Goal: Information Seeking & Learning: Learn about a topic

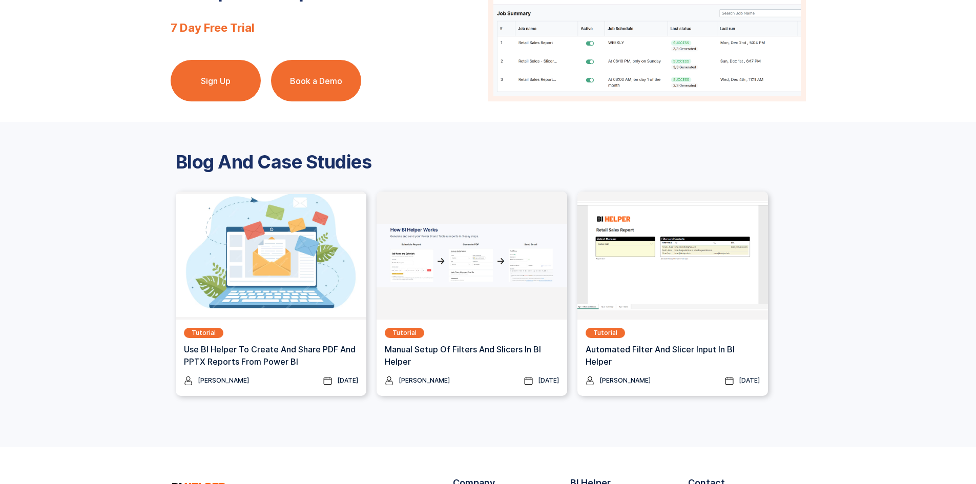
scroll to position [1230, 0]
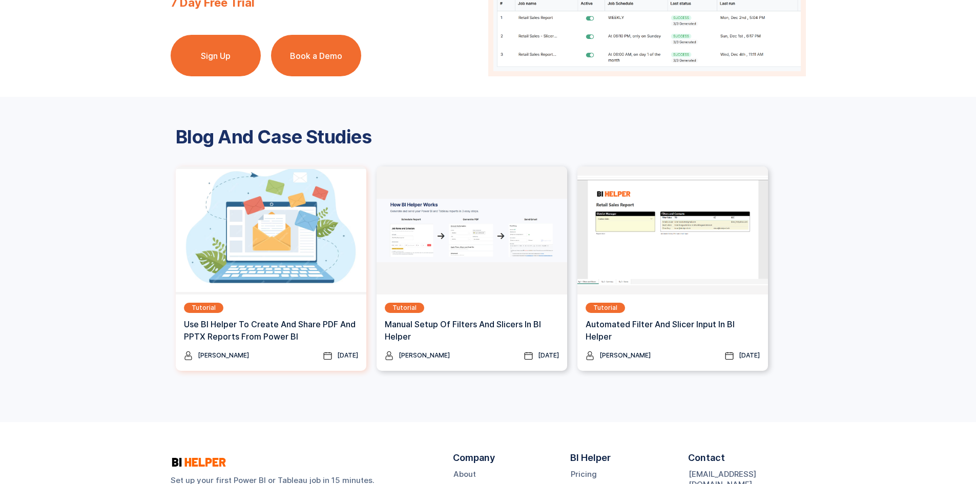
click at [317, 245] on img at bounding box center [271, 231] width 191 height 128
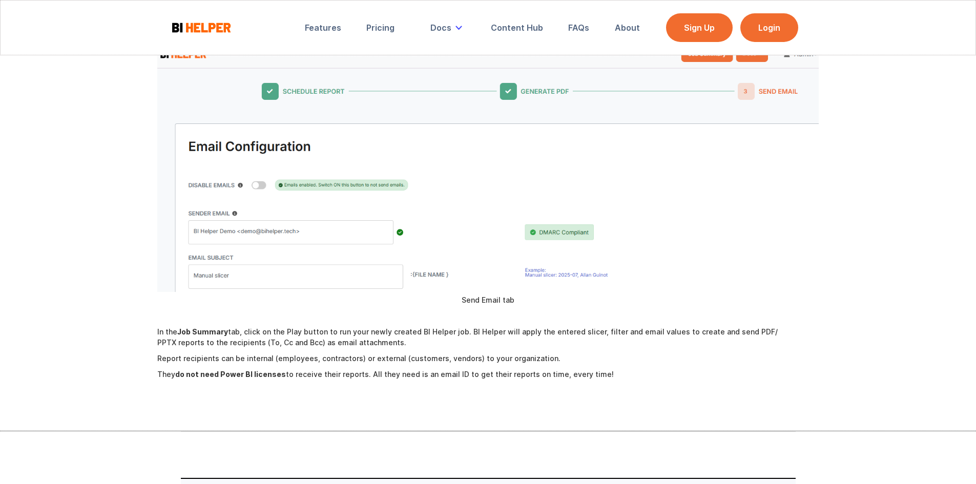
scroll to position [2460, 0]
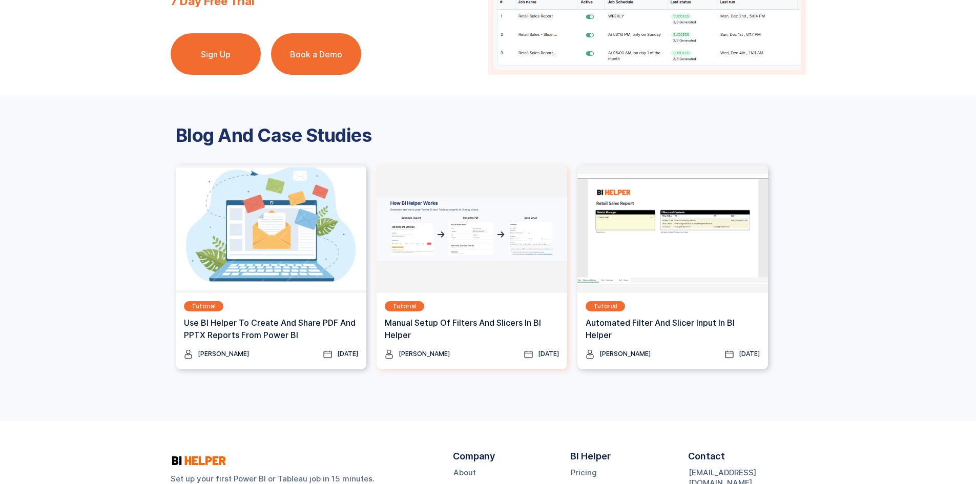
click at [476, 229] on img at bounding box center [472, 229] width 191 height 128
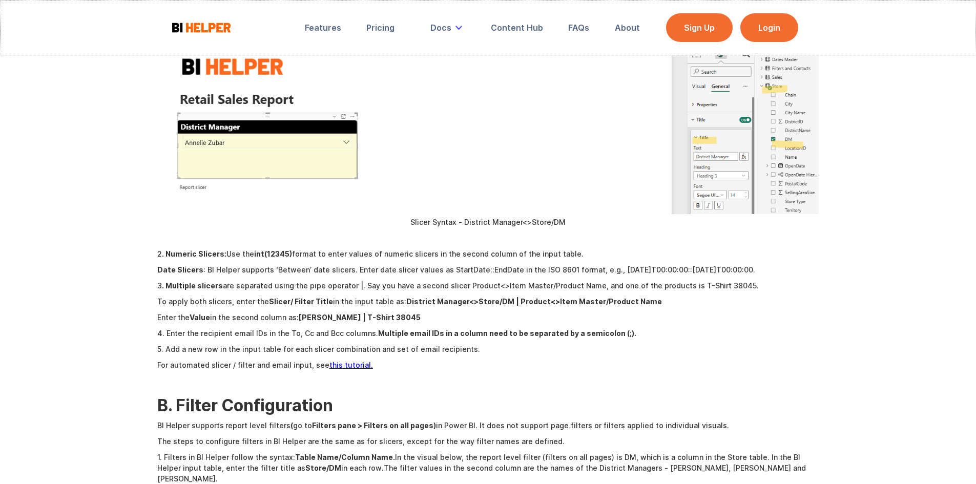
scroll to position [2152, 0]
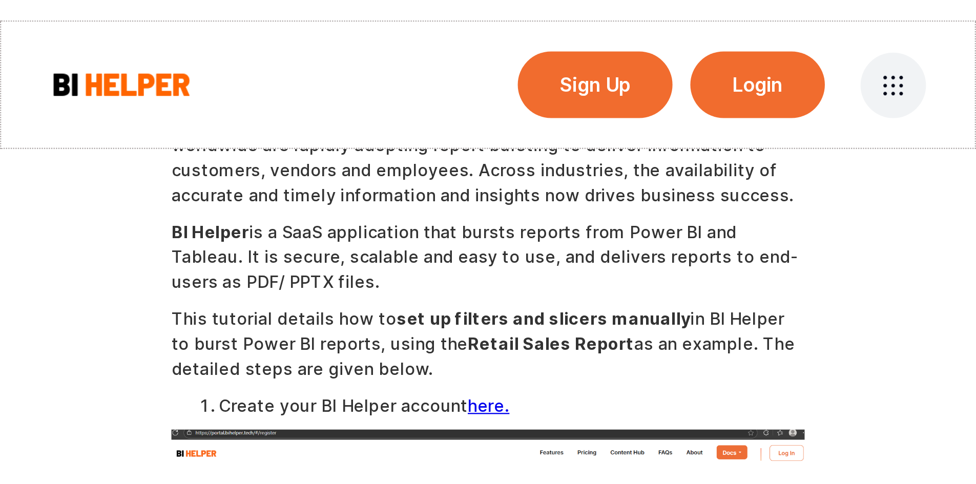
scroll to position [205, 0]
